Goal: Find specific page/section: Find specific page/section

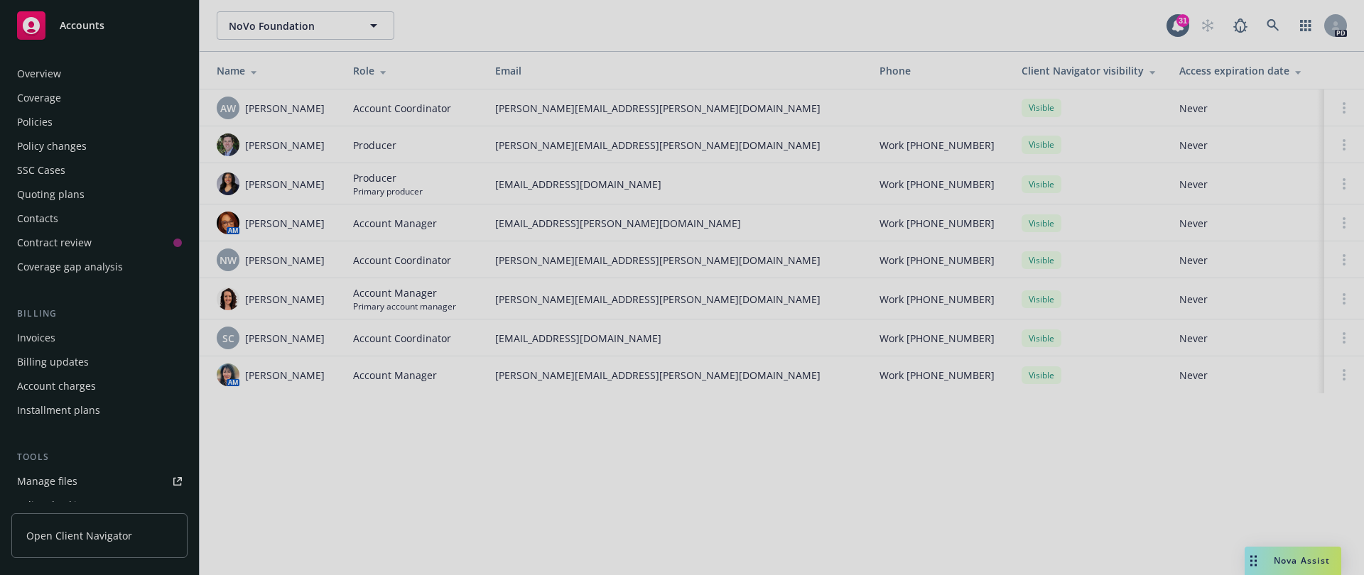
scroll to position [350, 0]
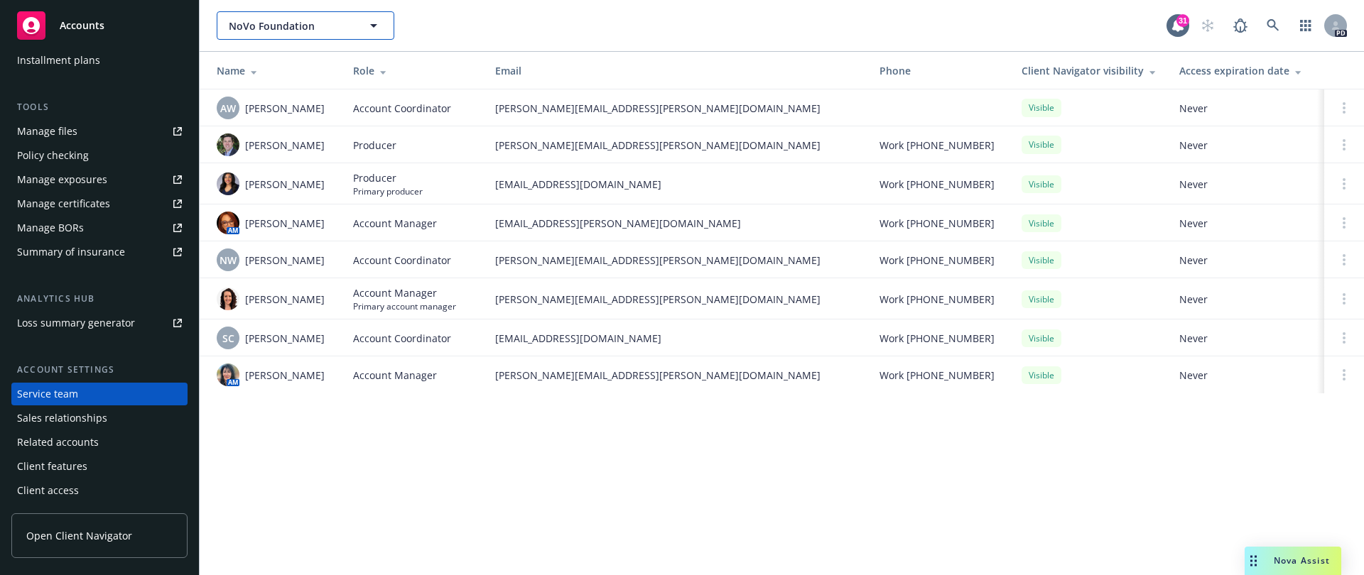
click at [264, 25] on span "NoVo Foundation" at bounding box center [290, 25] width 123 height 15
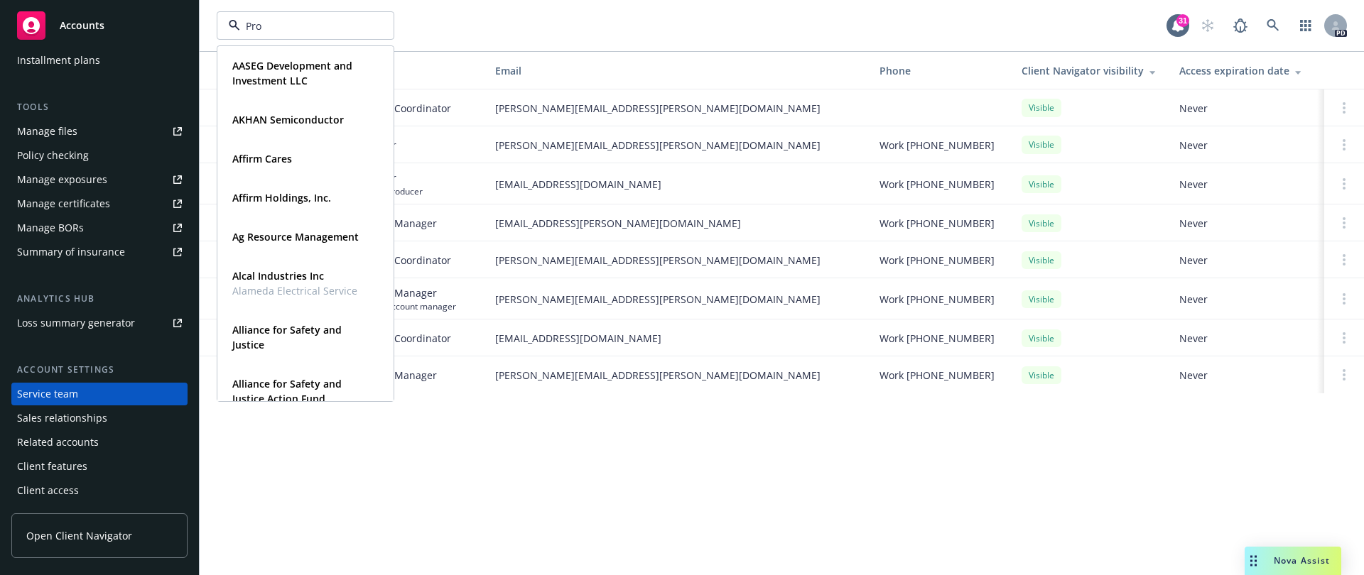
type input "Prom"
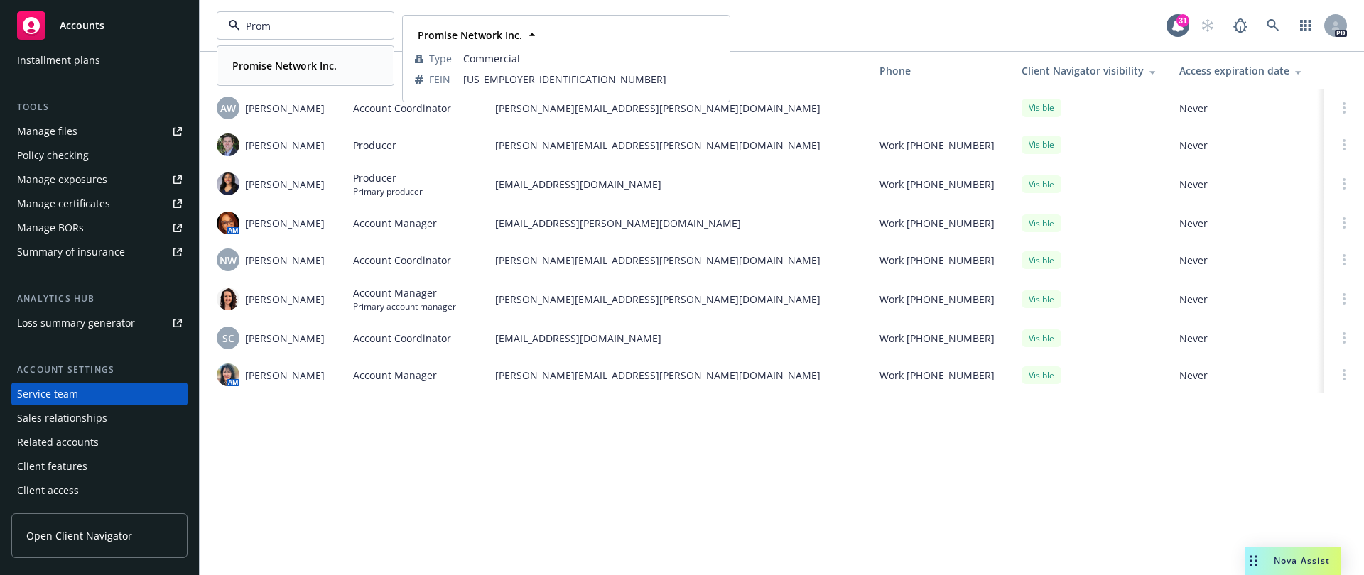
click at [278, 63] on strong "Promise Network Inc." at bounding box center [284, 65] width 104 height 13
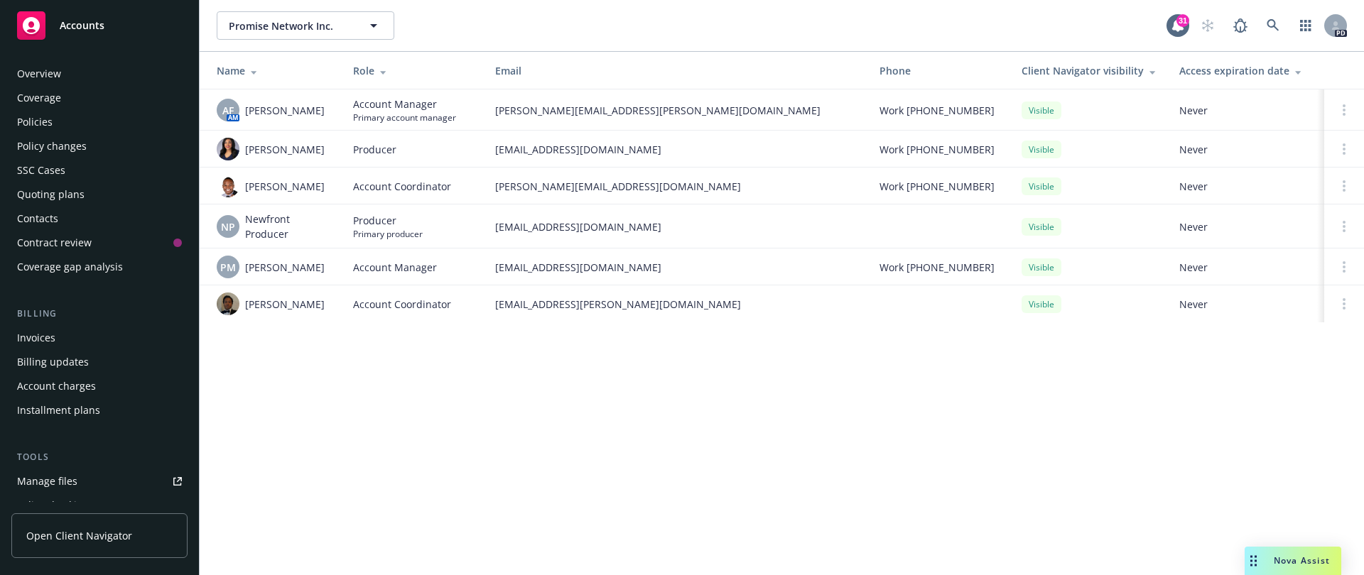
click at [85, 85] on div "Overview" at bounding box center [99, 74] width 165 height 23
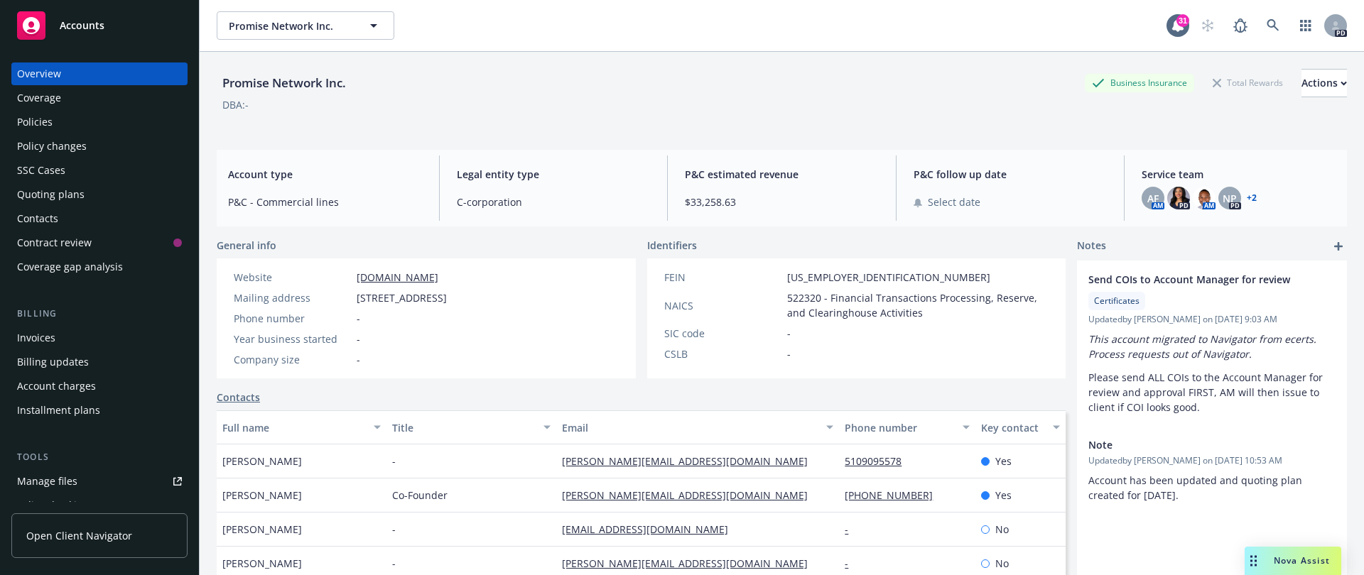
click at [87, 75] on div "Overview" at bounding box center [99, 74] width 165 height 23
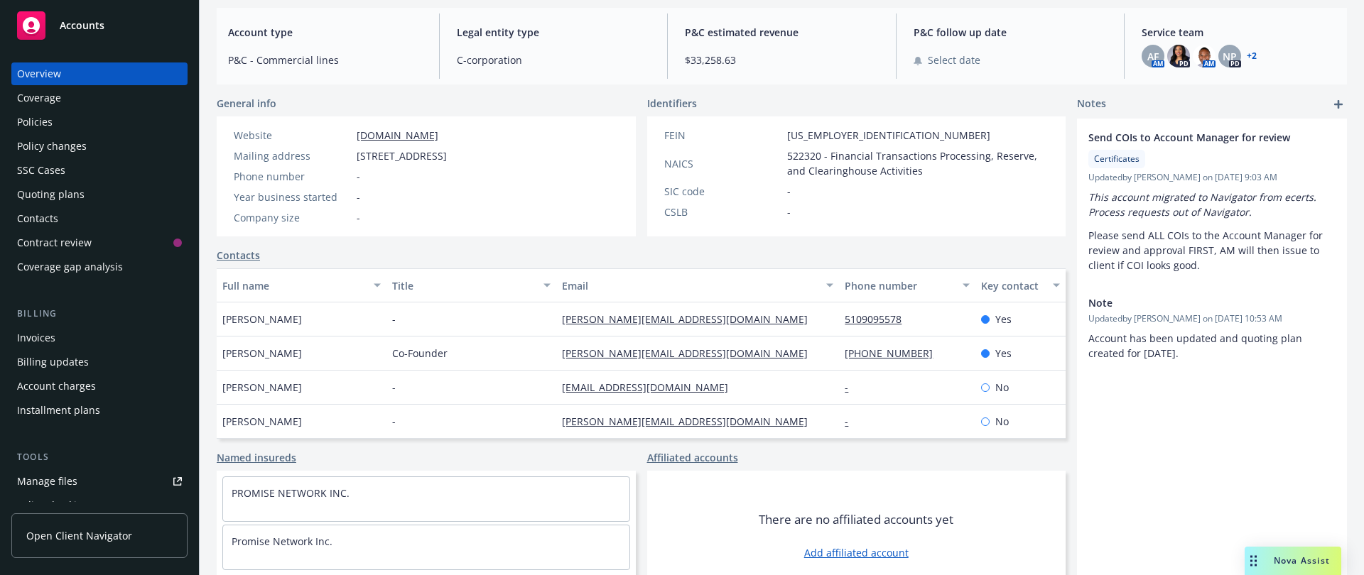
drag, startPoint x: 359, startPoint y: 159, endPoint x: 532, endPoint y: 158, distance: 173.4
click at [453, 158] on div "Mailing address [STREET_ADDRESS]" at bounding box center [340, 155] width 225 height 15
